Goal: Transaction & Acquisition: Download file/media

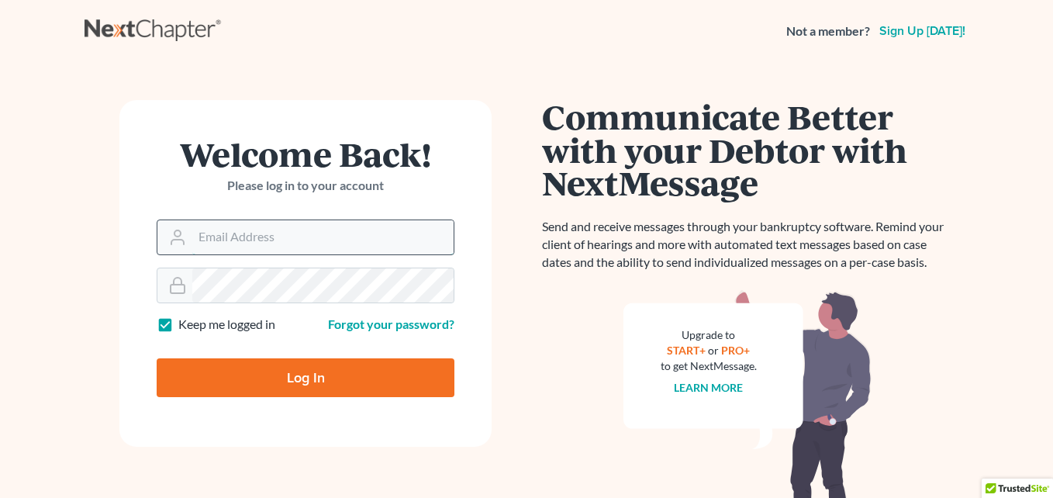
click at [284, 237] on input "Email Address" at bounding box center [322, 237] width 261 height 34
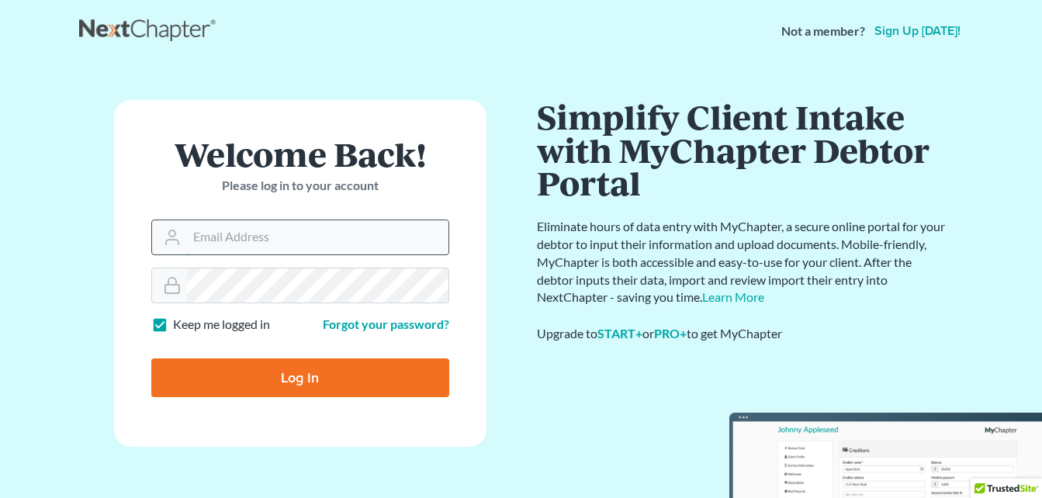
type input "[EMAIL_ADDRESS][DOMAIN_NAME]"
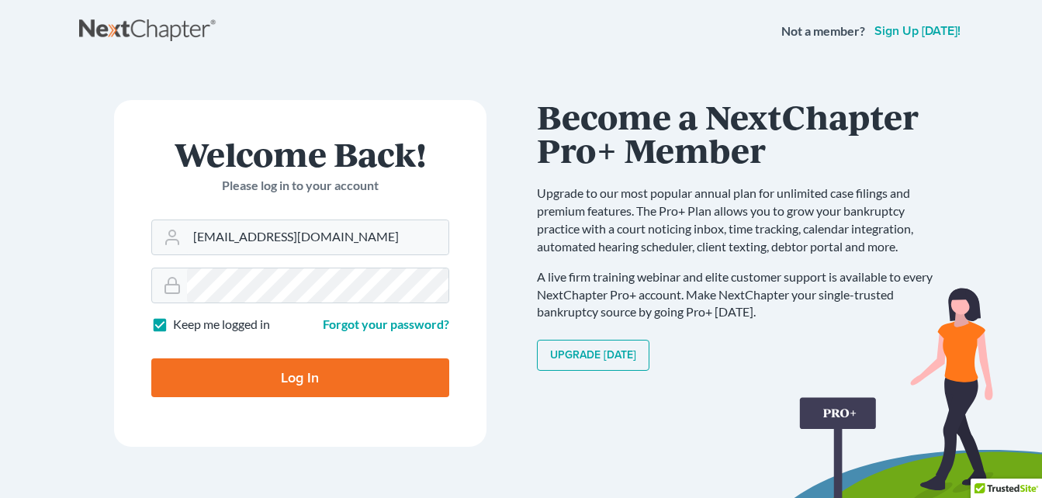
click at [301, 378] on input "Log In" at bounding box center [300, 377] width 298 height 39
type input "Thinking..."
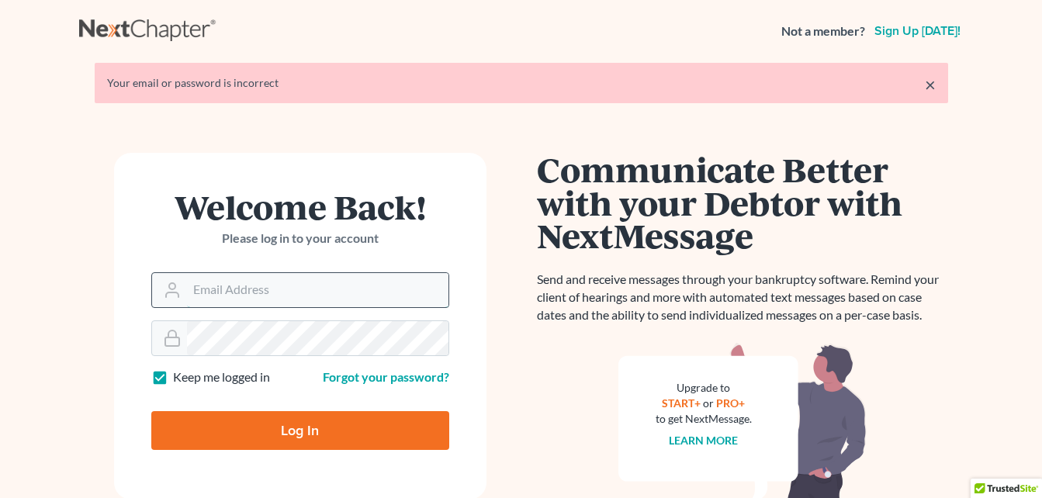
click at [271, 286] on input "Email Address" at bounding box center [317, 290] width 261 height 34
type input "[EMAIL_ADDRESS][DOMAIN_NAME]"
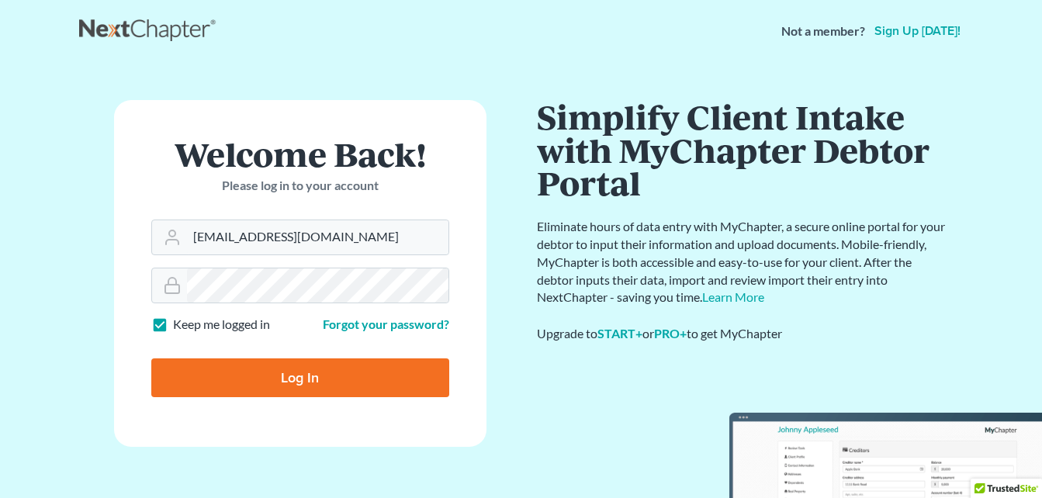
click at [289, 371] on input "Log In" at bounding box center [300, 377] width 298 height 39
type input "Thinking..."
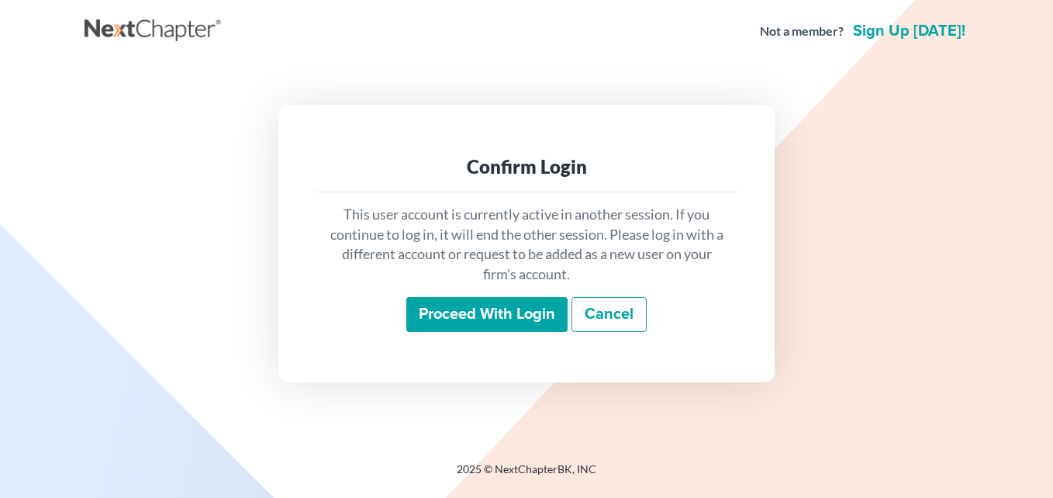
click at [513, 317] on input "Proceed with login" at bounding box center [486, 315] width 161 height 36
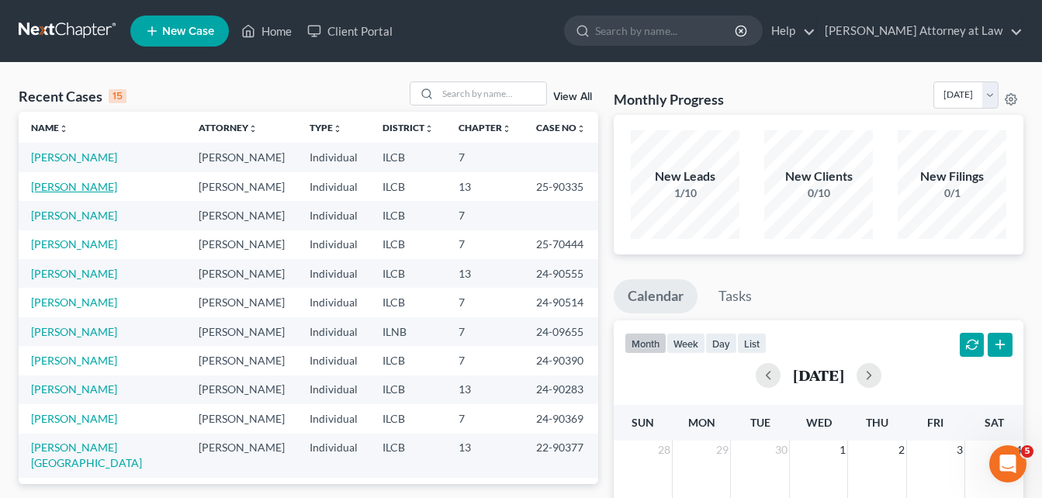
click at [64, 183] on link "French, John" at bounding box center [74, 186] width 86 height 13
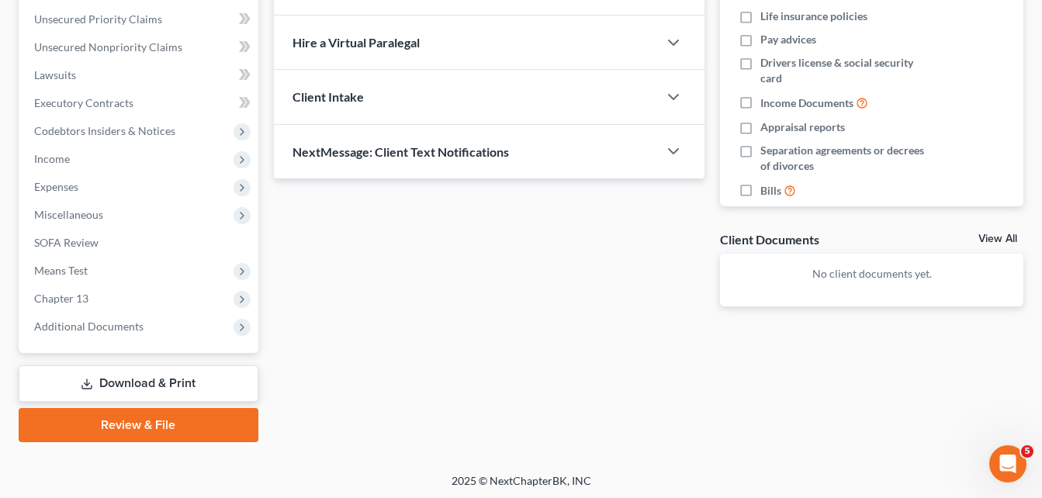
scroll to position [351, 0]
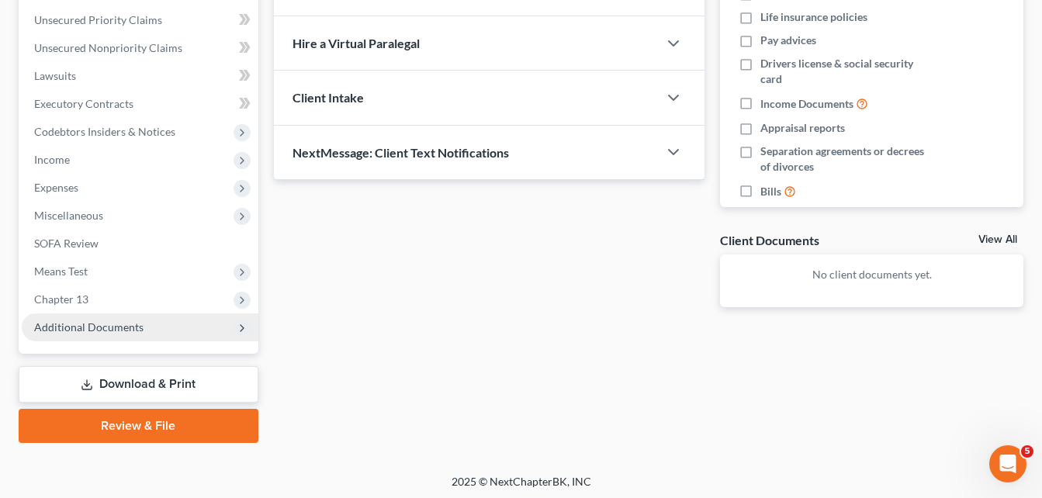
click at [242, 325] on icon at bounding box center [242, 328] width 12 height 12
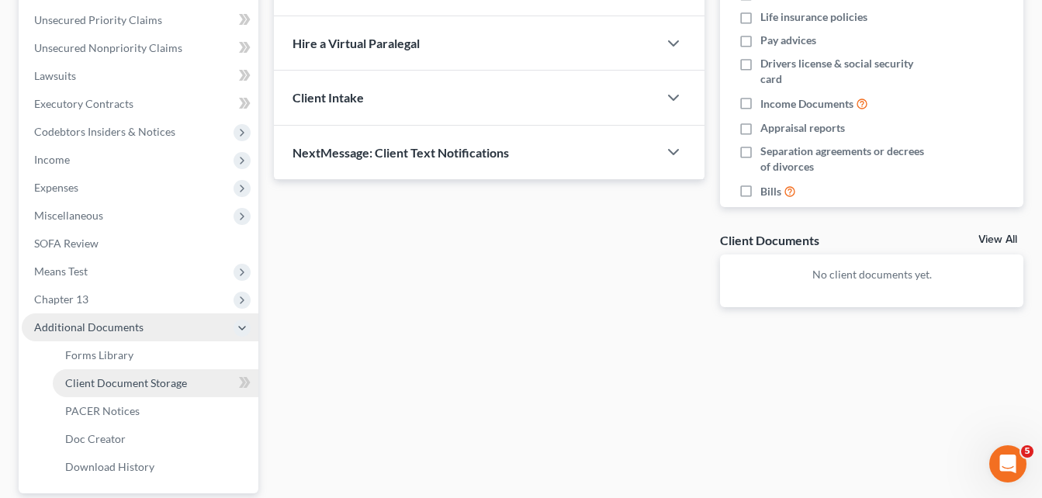
click at [127, 382] on span "Client Document Storage" at bounding box center [126, 382] width 122 height 13
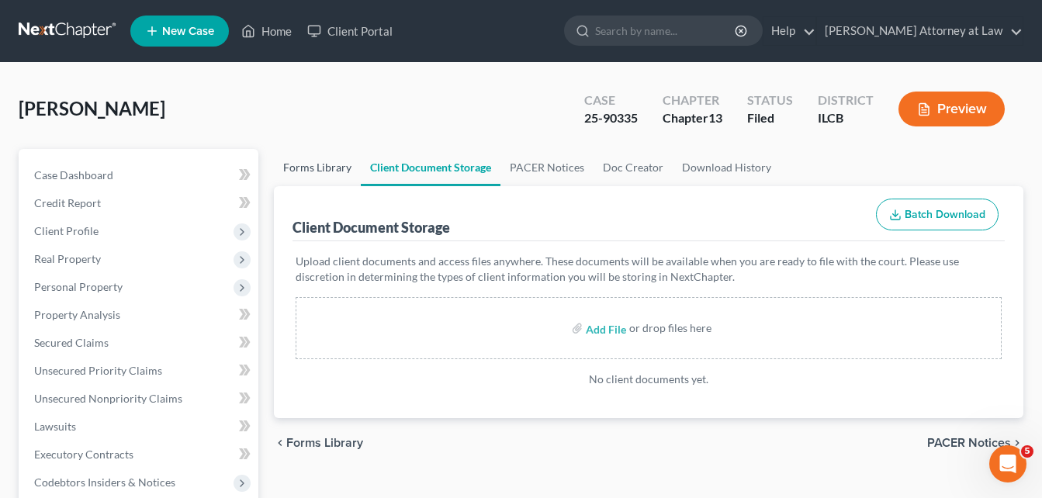
click at [324, 155] on link "Forms Library" at bounding box center [317, 167] width 87 height 37
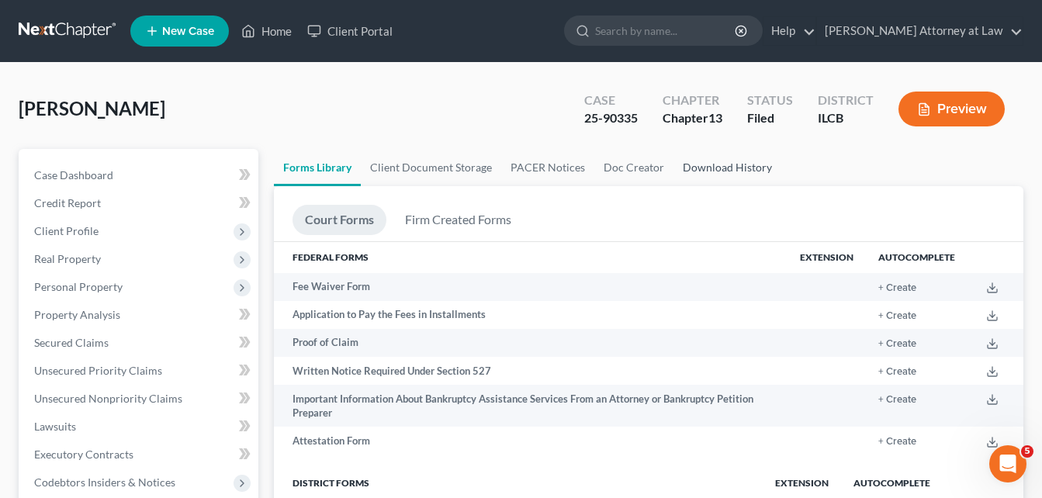
click at [713, 164] on link "Download History" at bounding box center [727, 167] width 108 height 37
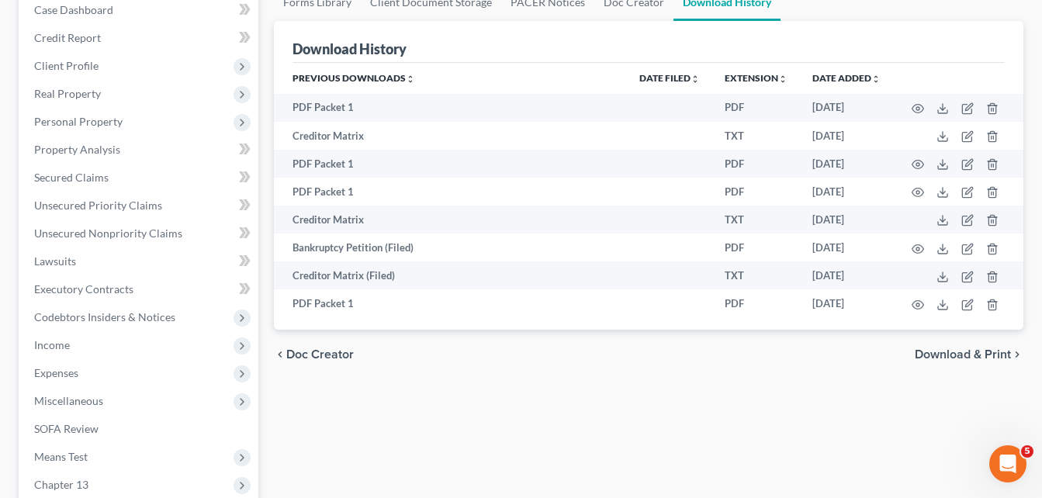
scroll to position [192, 0]
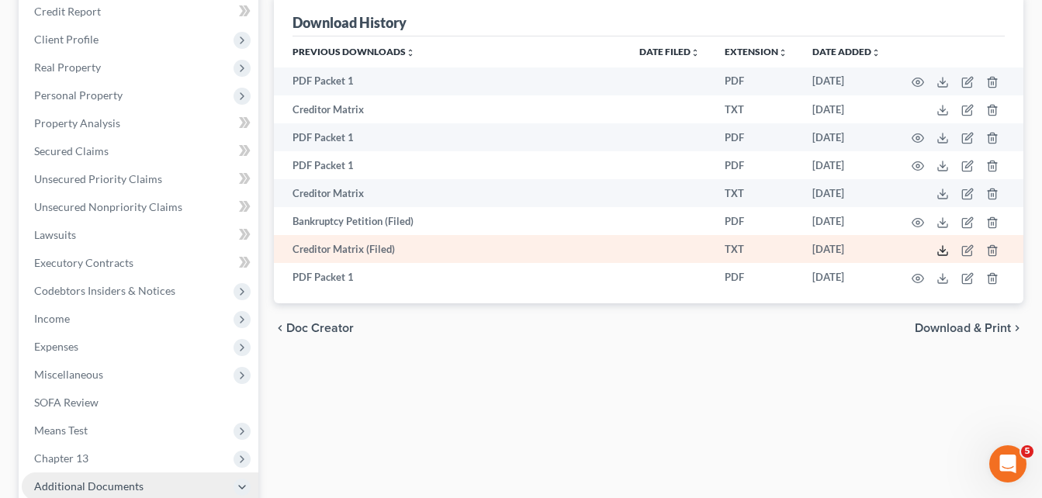
click at [942, 249] on line at bounding box center [942, 249] width 0 height 6
